Goal: Task Accomplishment & Management: Manage account settings

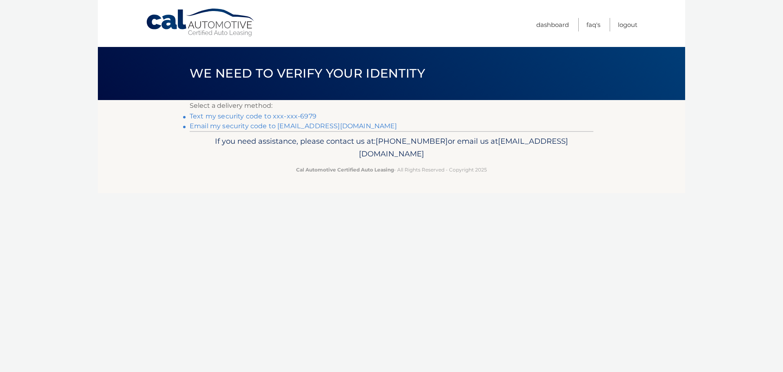
click at [288, 115] on link "Text my security code to xxx-xxx-6979" at bounding box center [253, 116] width 127 height 8
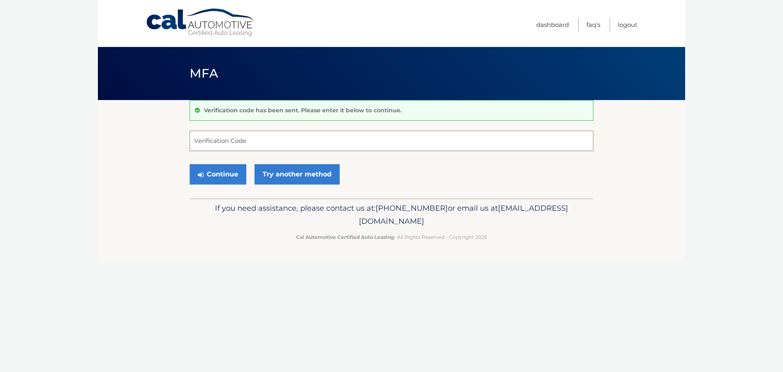
click at [257, 147] on input "Verification Code" at bounding box center [392, 141] width 404 height 20
type input "401749"
click at [230, 181] on button "Continue" at bounding box center [218, 174] width 57 height 20
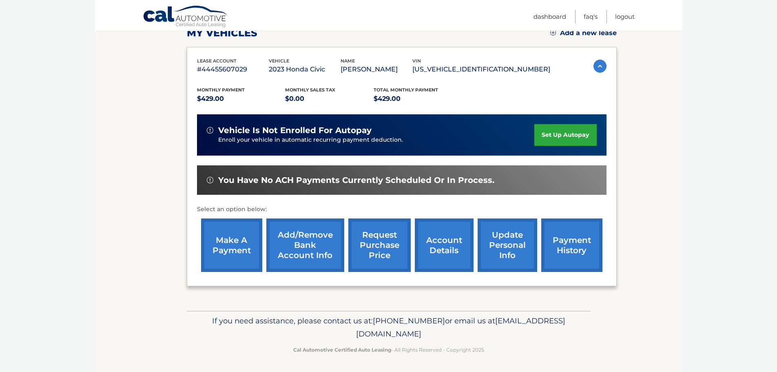
scroll to position [122, 0]
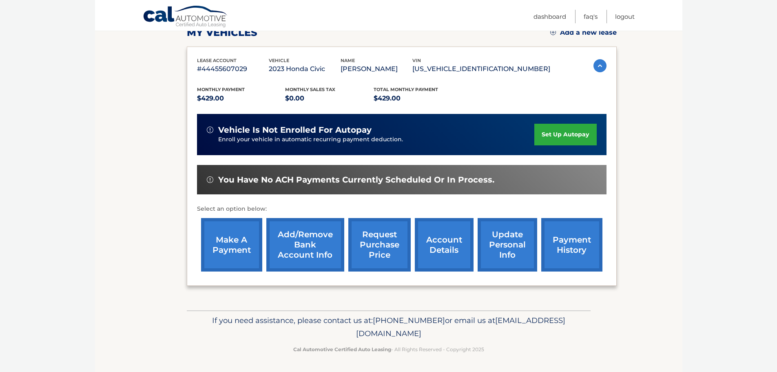
click at [431, 255] on link "account details" at bounding box center [444, 244] width 59 height 53
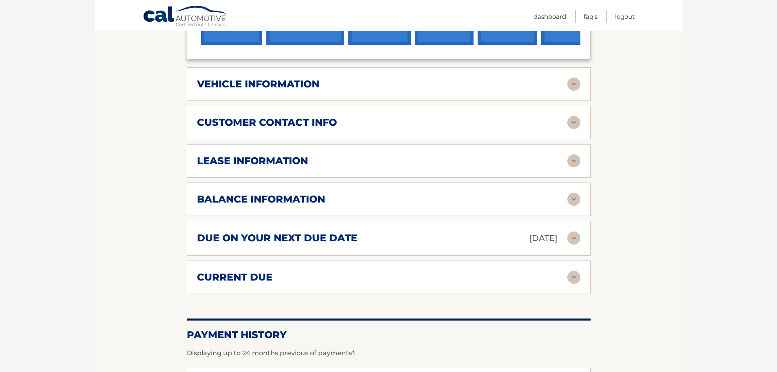
scroll to position [367, 0]
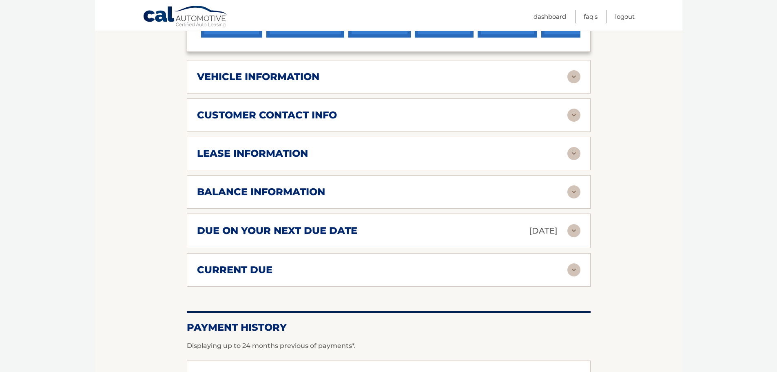
click at [574, 152] on img at bounding box center [573, 153] width 13 height 13
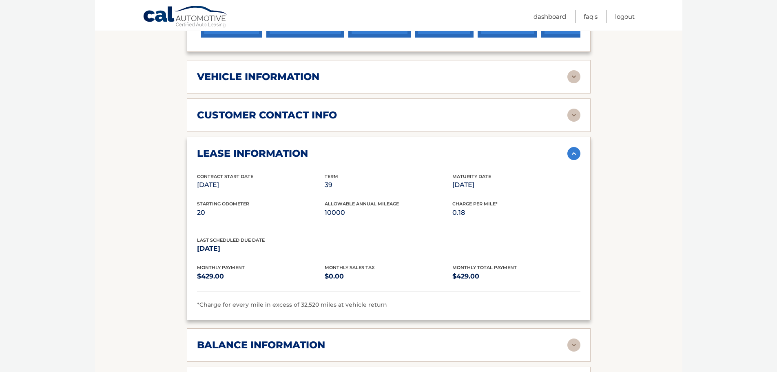
drag, startPoint x: 492, startPoint y: 186, endPoint x: 439, endPoint y: 190, distance: 53.2
click at [439, 190] on div "Contract Start Date Aug 01, 2023 Term 39 Maturity Date Nov 01, 2026" at bounding box center [388, 187] width 383 height 28
click at [473, 200] on div "Charge Per Mile* 0.18" at bounding box center [516, 209] width 128 height 18
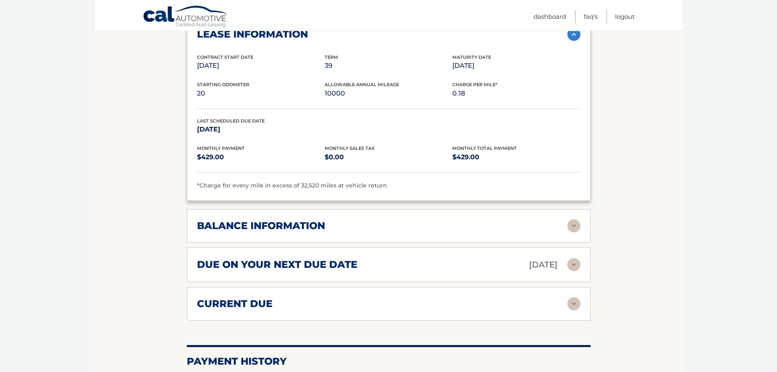
scroll to position [530, 0]
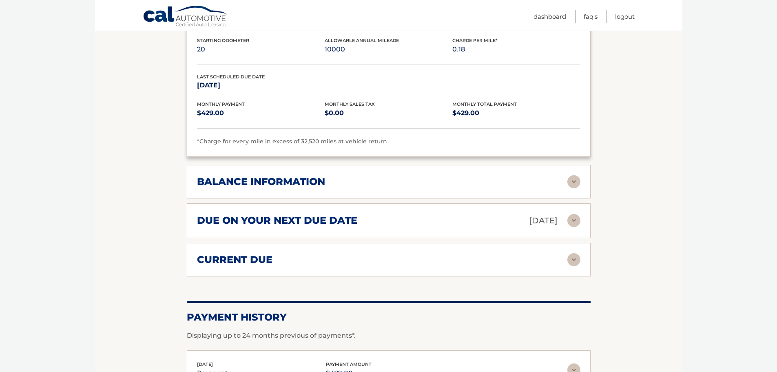
click at [576, 181] on img at bounding box center [573, 181] width 13 height 13
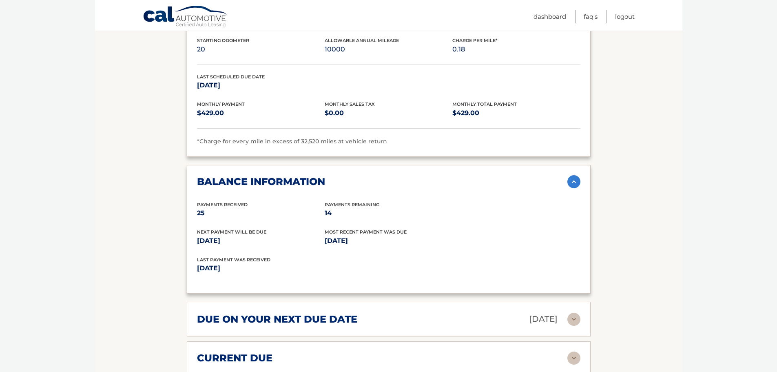
click at [576, 181] on img at bounding box center [573, 181] width 13 height 13
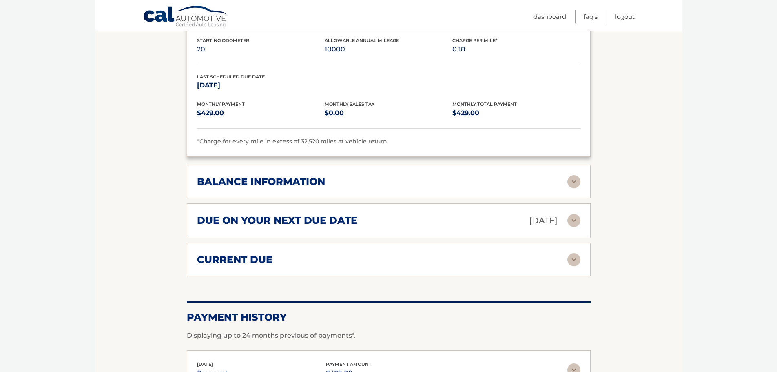
click at [576, 181] on img at bounding box center [573, 181] width 13 height 13
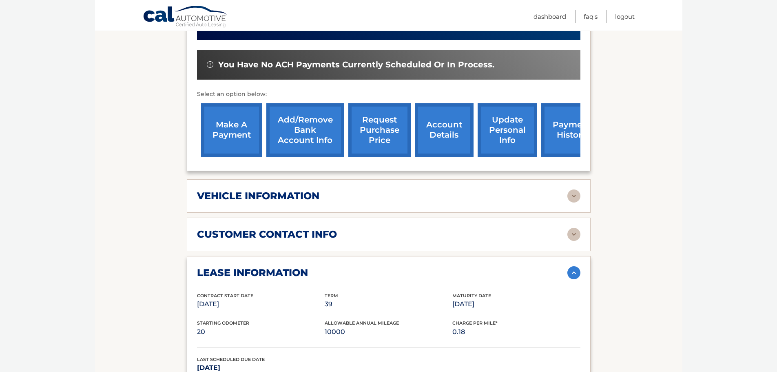
scroll to position [204, 0]
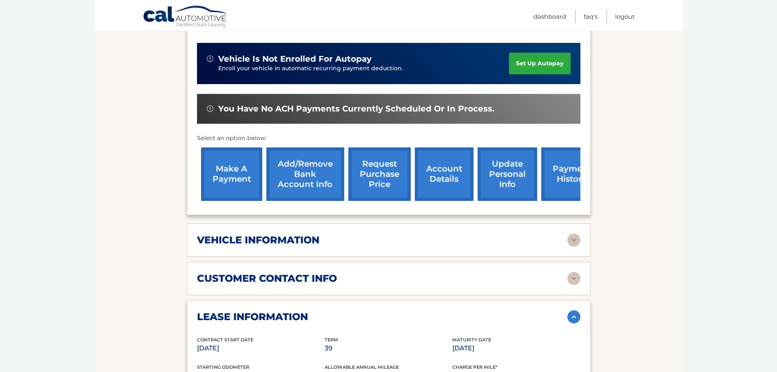
click at [372, 163] on link "request purchase price" at bounding box center [379, 173] width 62 height 53
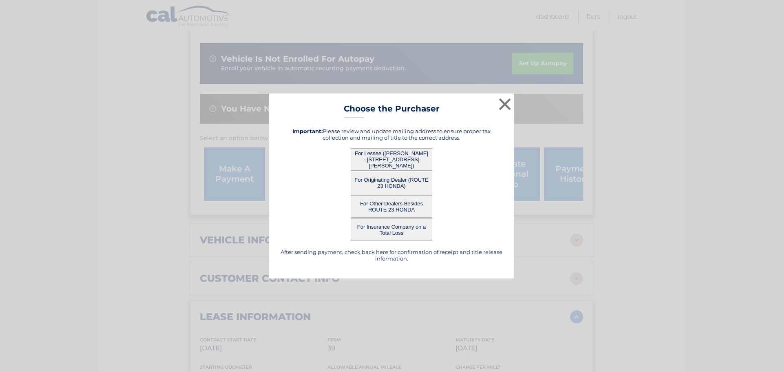
click at [402, 156] on button "For Lessee (CHRISTINE LACARDO - 2 EISENHOWER DR, , WEST MILFORD, nj 07480)" at bounding box center [392, 159] width 82 height 22
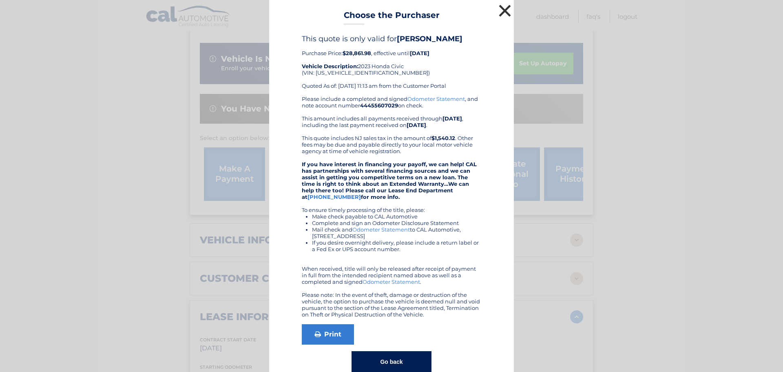
click at [503, 10] on button "×" at bounding box center [505, 10] width 16 height 16
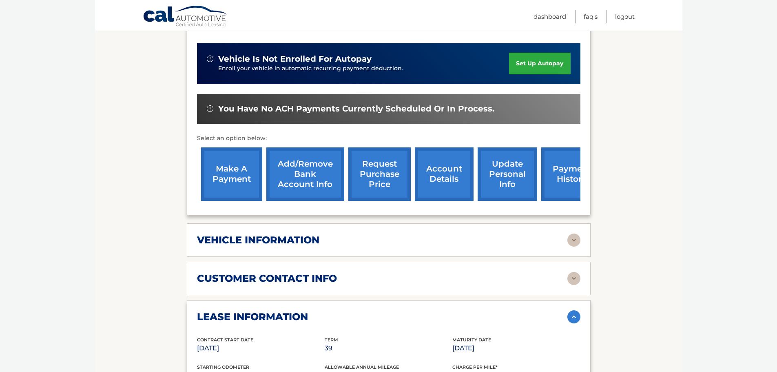
click at [445, 179] on link "account details" at bounding box center [444, 173] width 59 height 53
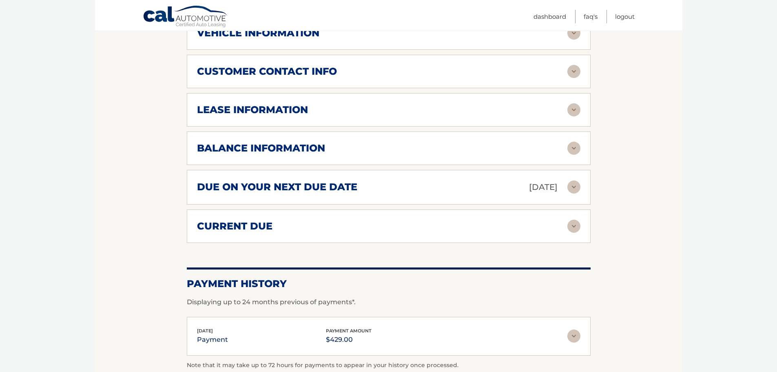
scroll to position [397, 0]
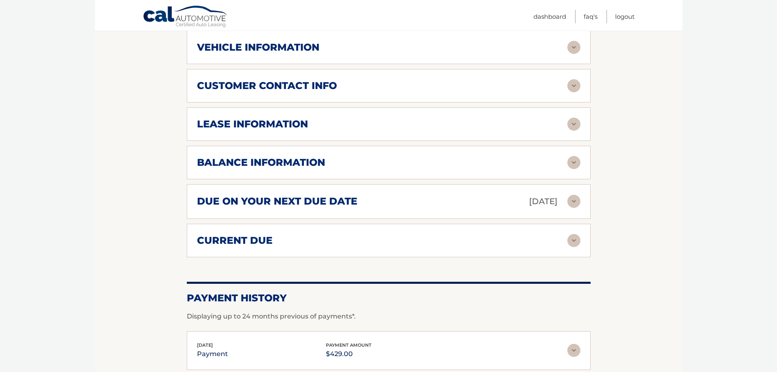
click at [571, 168] on img at bounding box center [573, 162] width 13 height 13
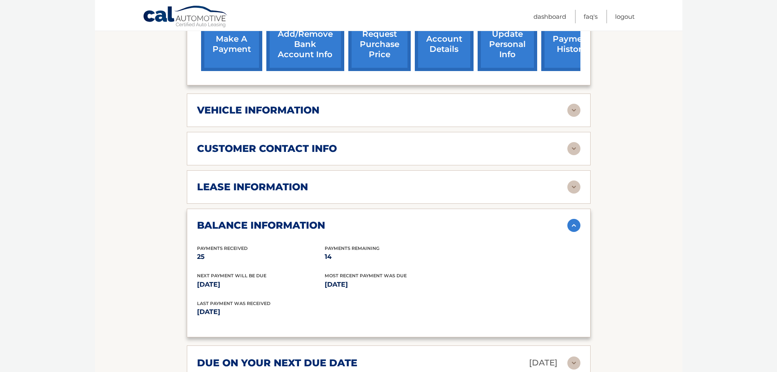
scroll to position [315, 0]
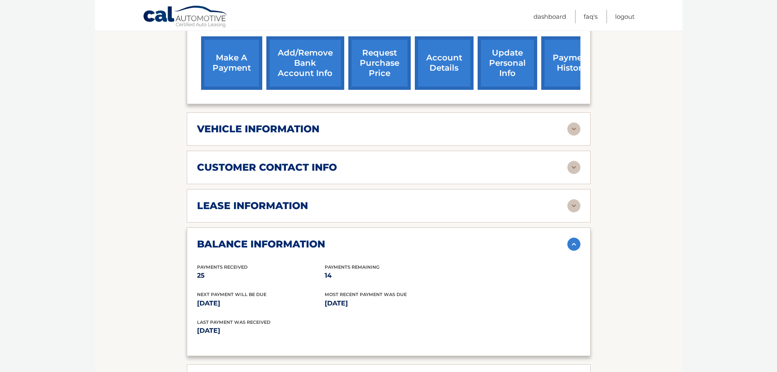
click at [575, 206] on img at bounding box center [573, 205] width 13 height 13
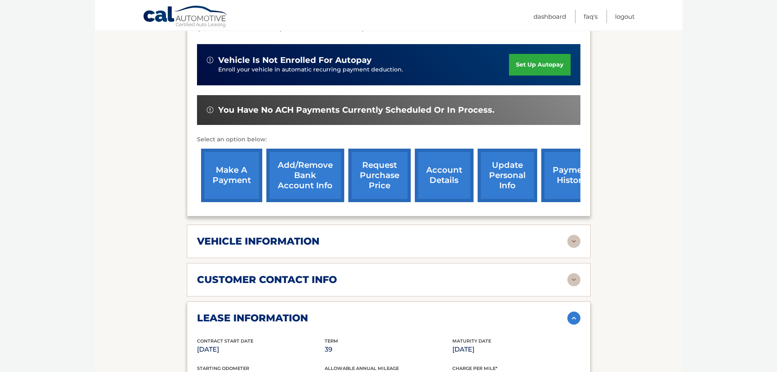
scroll to position [193, 0]
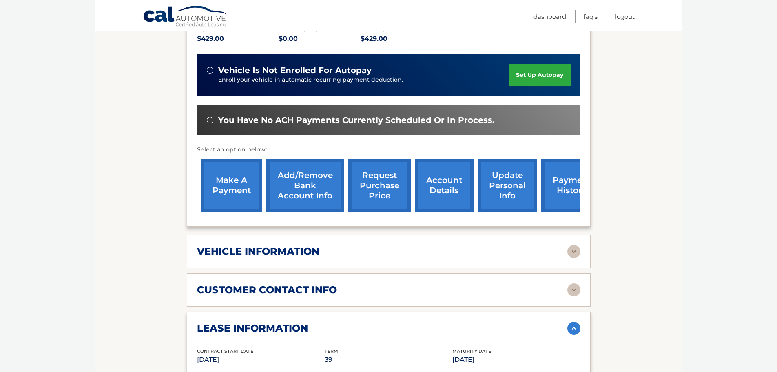
click at [352, 257] on div "vehicle information" at bounding box center [388, 251] width 383 height 13
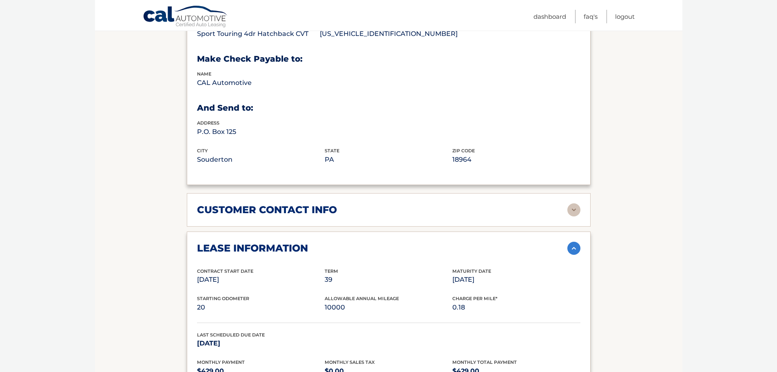
scroll to position [478, 0]
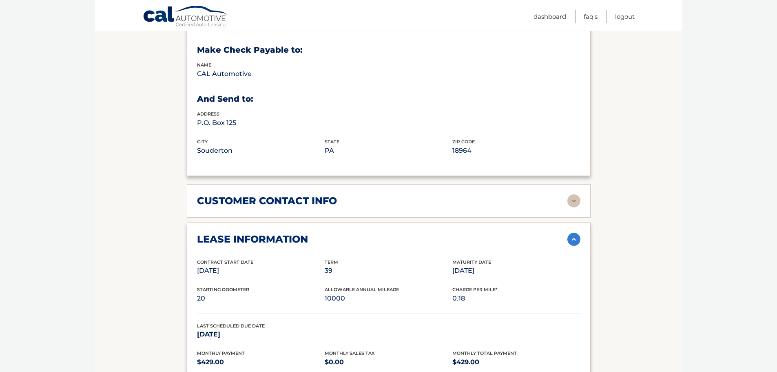
click at [431, 213] on div "customer contact info full name CHRISTINE LACARDO street address 2 EISENHOWER D…" at bounding box center [389, 200] width 404 height 33
click at [430, 199] on div "customer contact info" at bounding box center [382, 201] width 370 height 12
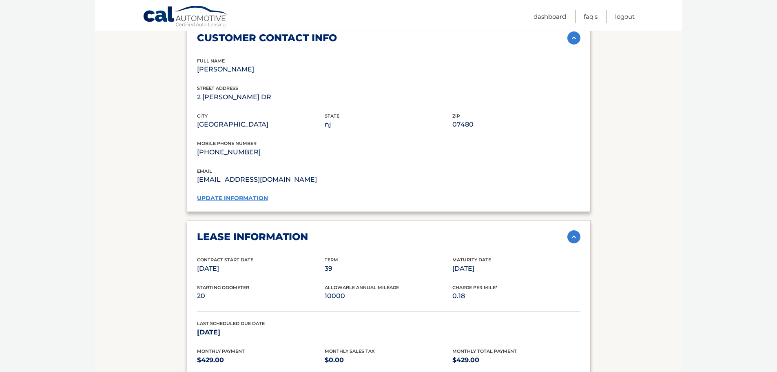
scroll to position [641, 0]
click at [239, 199] on link "update information" at bounding box center [232, 197] width 71 height 7
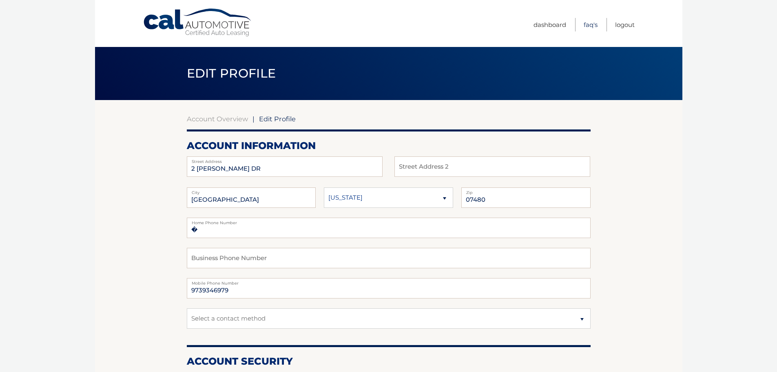
click at [593, 26] on link "FAQ's" at bounding box center [591, 24] width 14 height 13
